Goal: Task Accomplishment & Management: Use online tool/utility

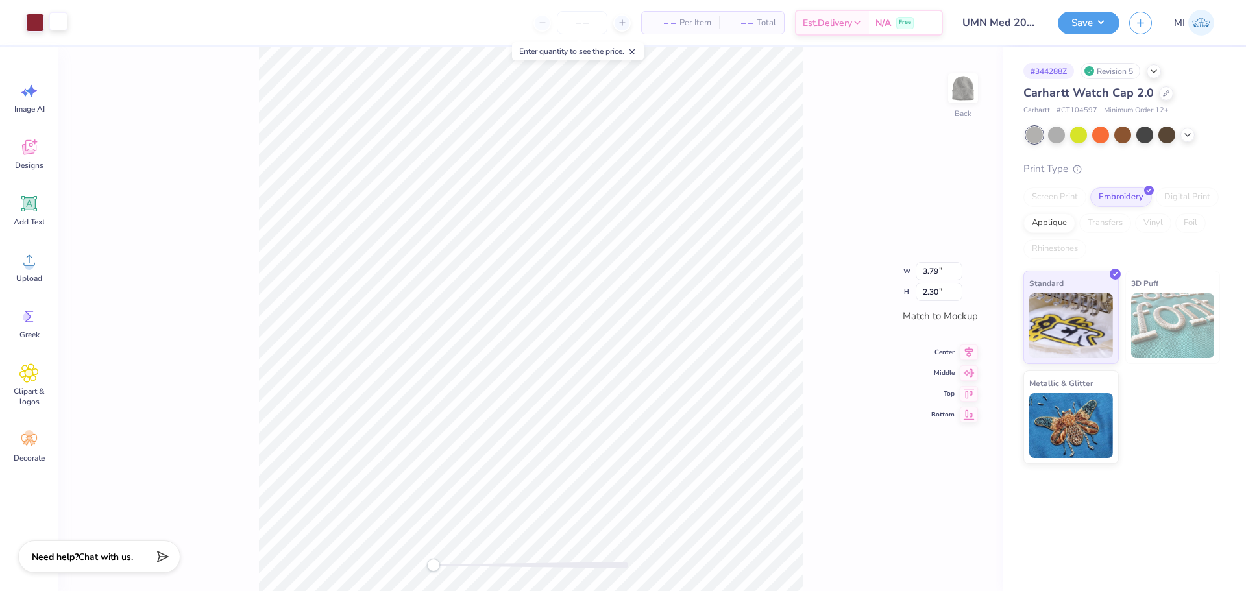
click at [60, 27] on div at bounding box center [58, 21] width 18 height 18
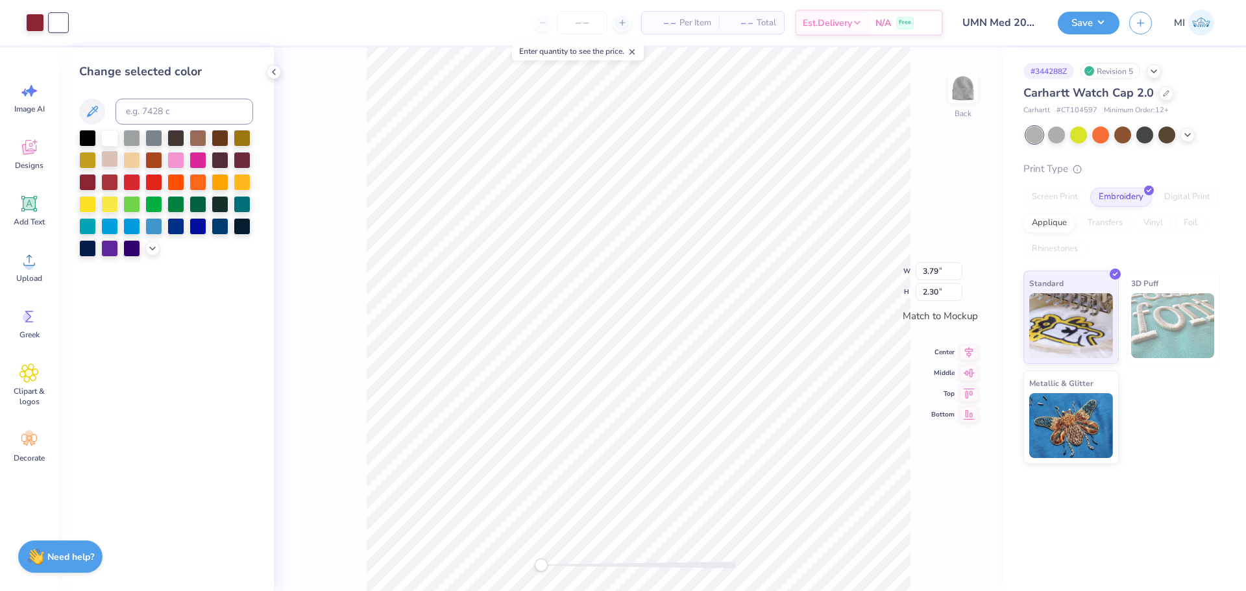
drag, startPoint x: 83, startPoint y: 141, endPoint x: 109, endPoint y: 152, distance: 28.2
click at [82, 141] on div at bounding box center [87, 138] width 17 height 17
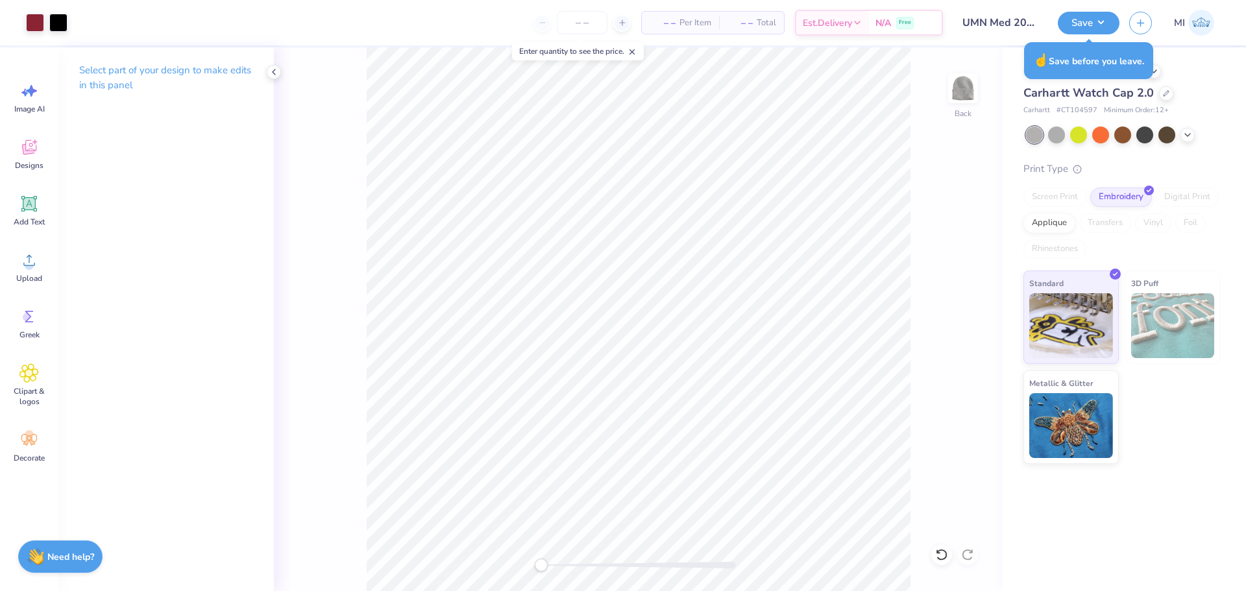
click at [700, 45] on div "– – Per Item – – Total Est. Delivery N/A Free" at bounding box center [510, 22] width 866 height 45
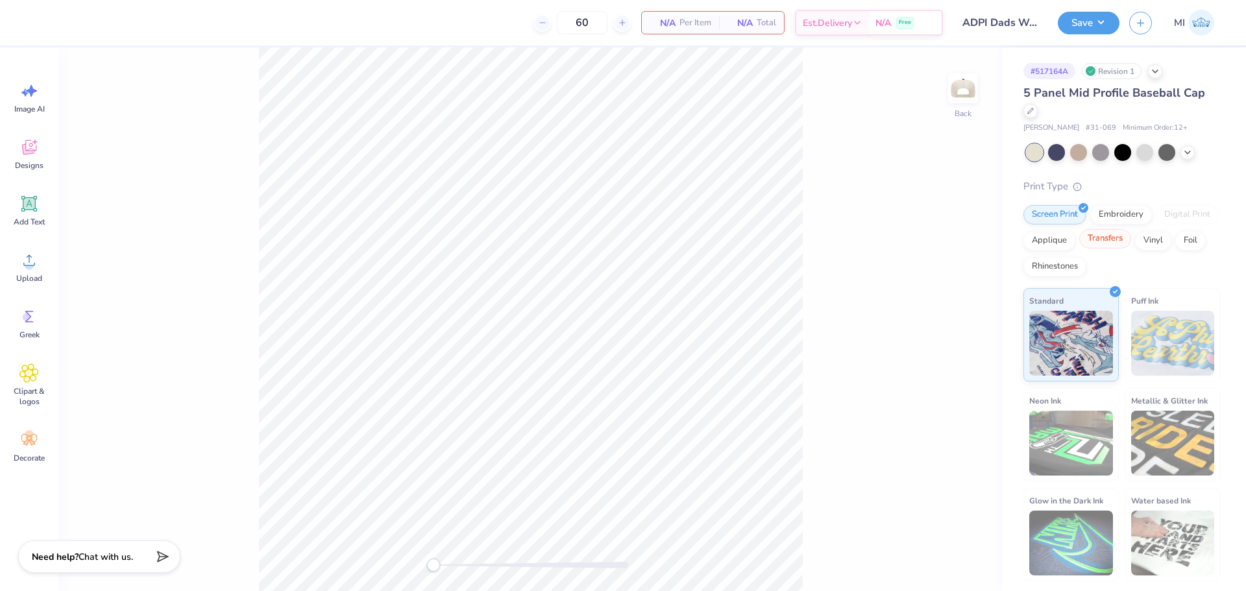
click at [1113, 245] on div "Transfers" at bounding box center [1105, 238] width 52 height 19
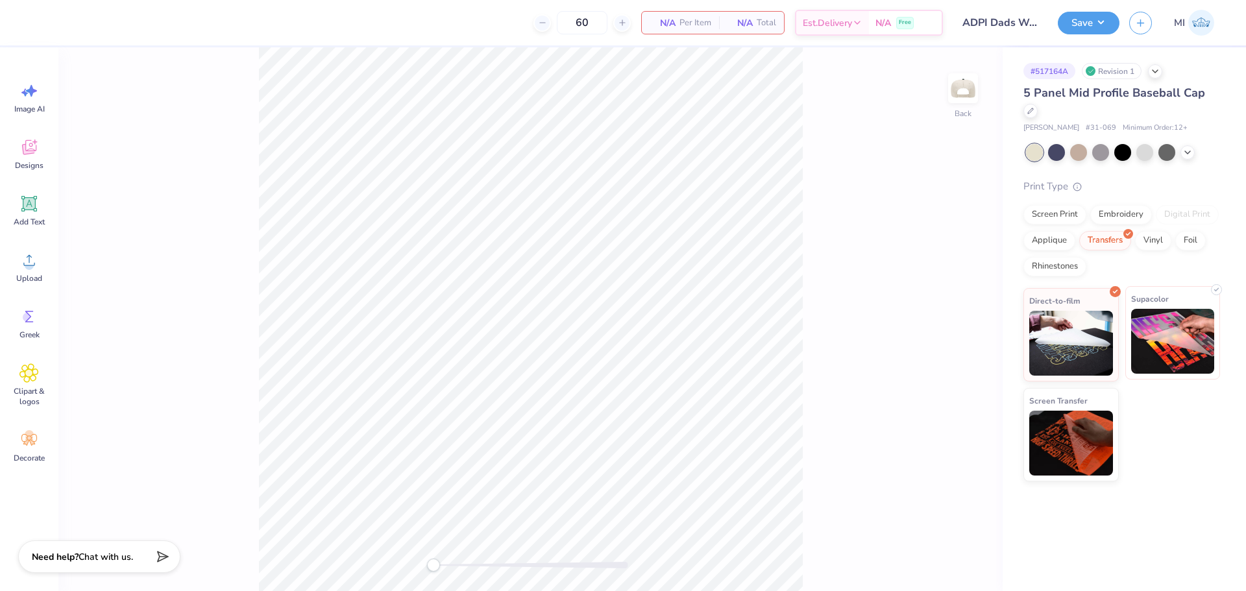
click at [1171, 352] on img at bounding box center [1173, 341] width 84 height 65
